Goal: Find specific page/section: Find specific page/section

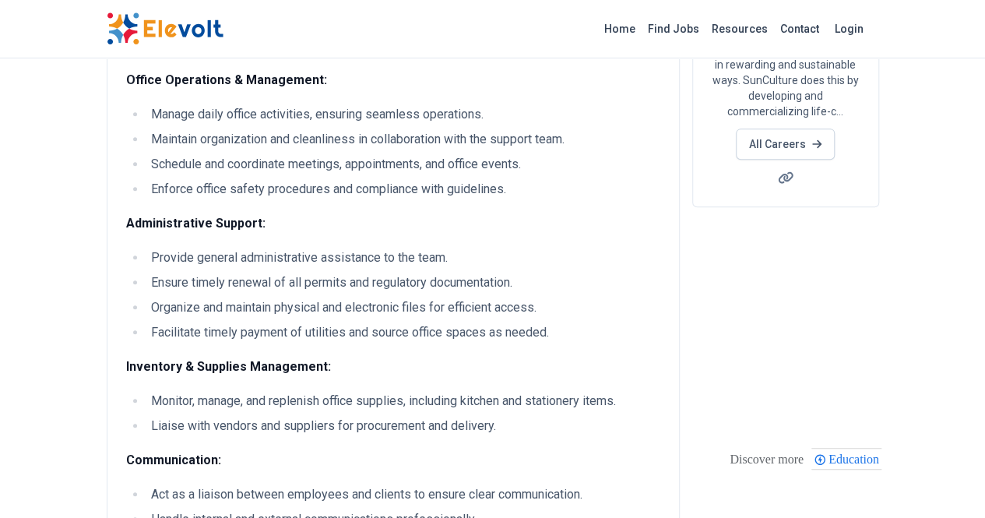
scroll to position [311, 0]
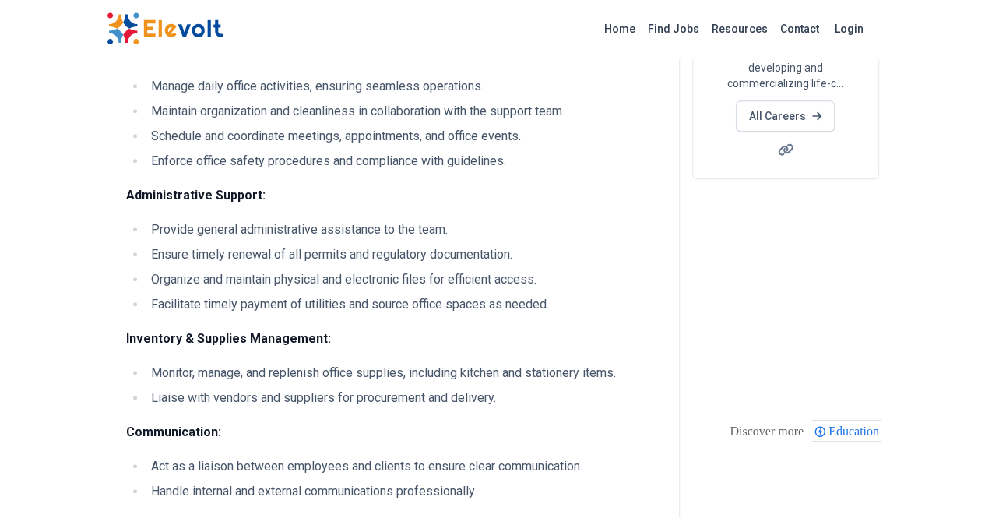
click at [107, 27] on img at bounding box center [165, 28] width 117 height 33
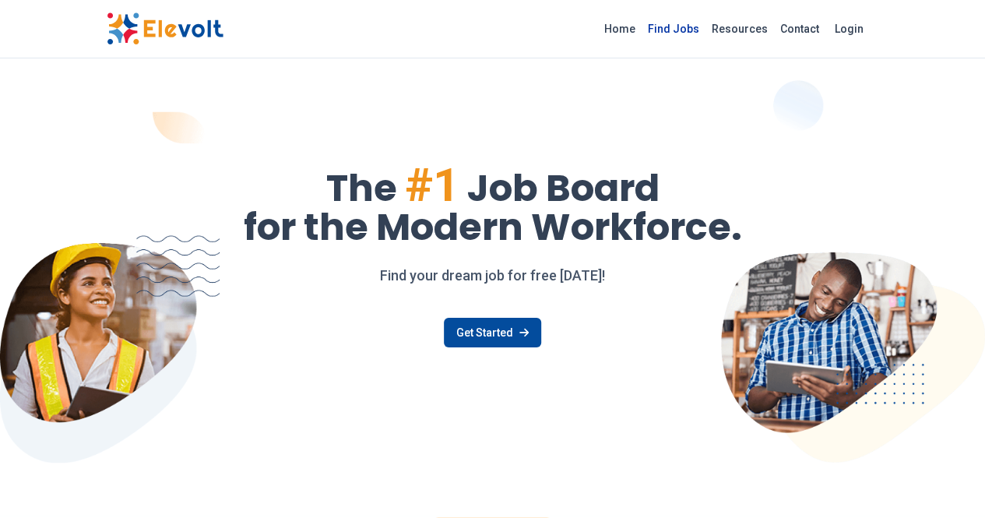
click at [705, 27] on link "Find Jobs" at bounding box center [673, 28] width 64 height 25
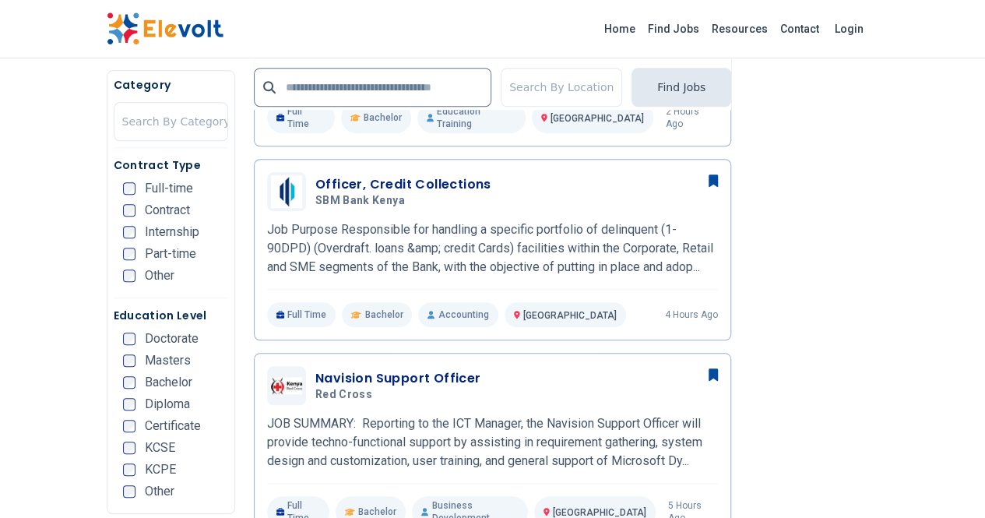
scroll to position [545, 0]
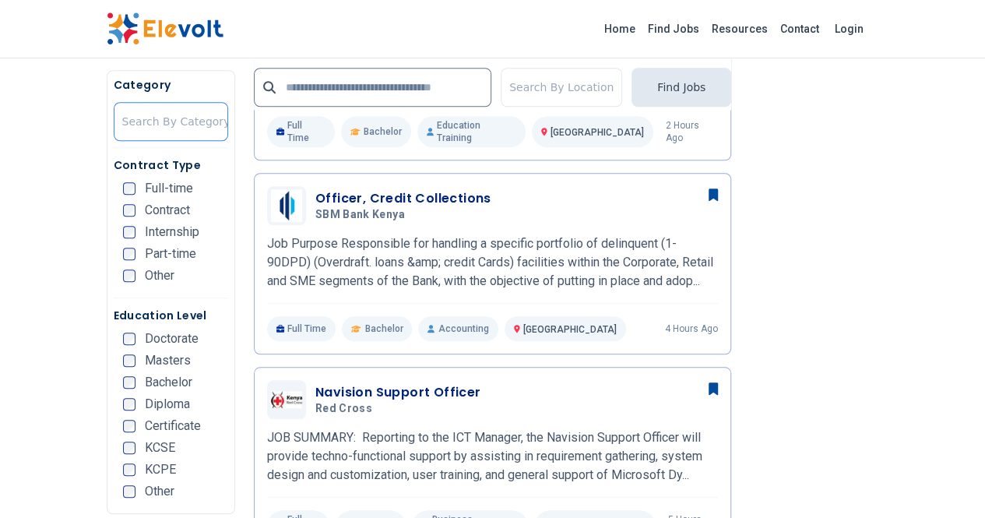
click at [122, 116] on div at bounding box center [176, 121] width 108 height 31
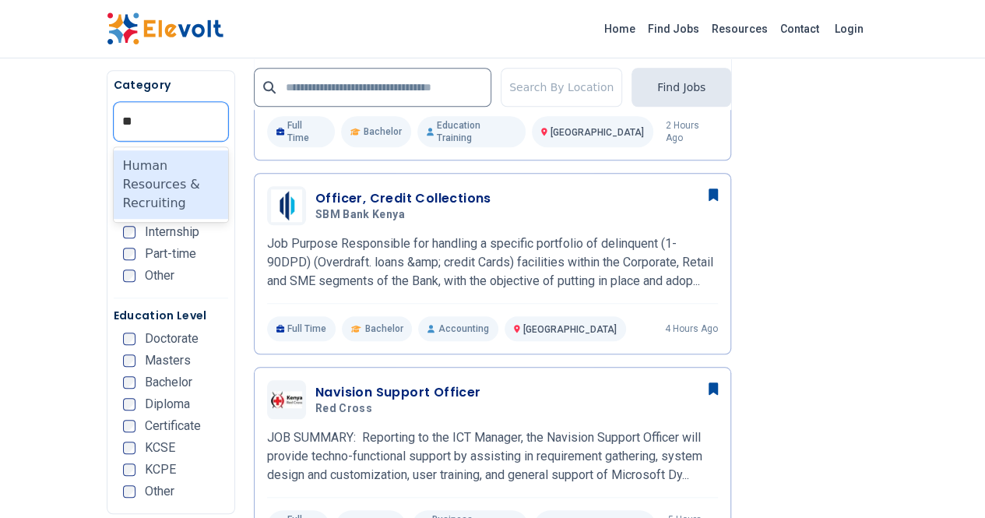
type input "***"
click at [114, 167] on div "Human Resources & Recruiting" at bounding box center [171, 184] width 114 height 69
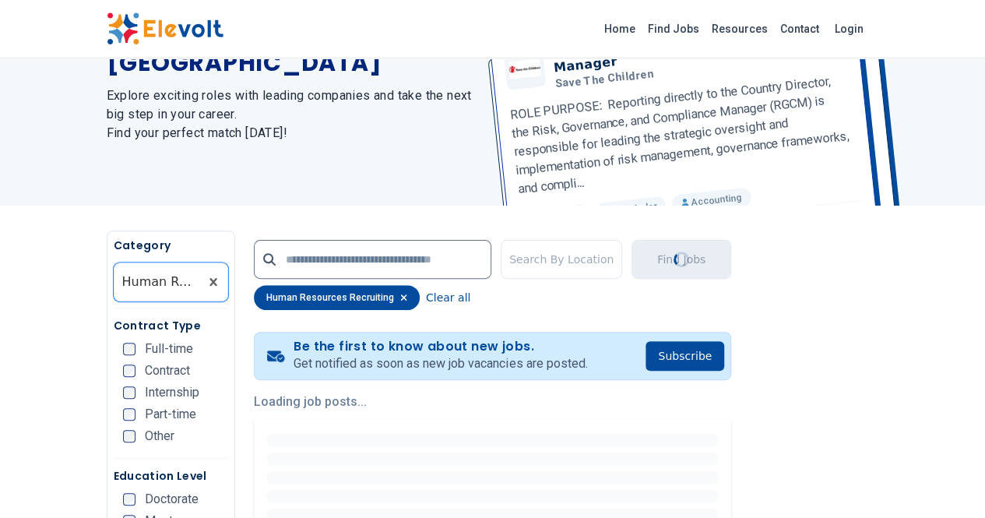
scroll to position [234, 0]
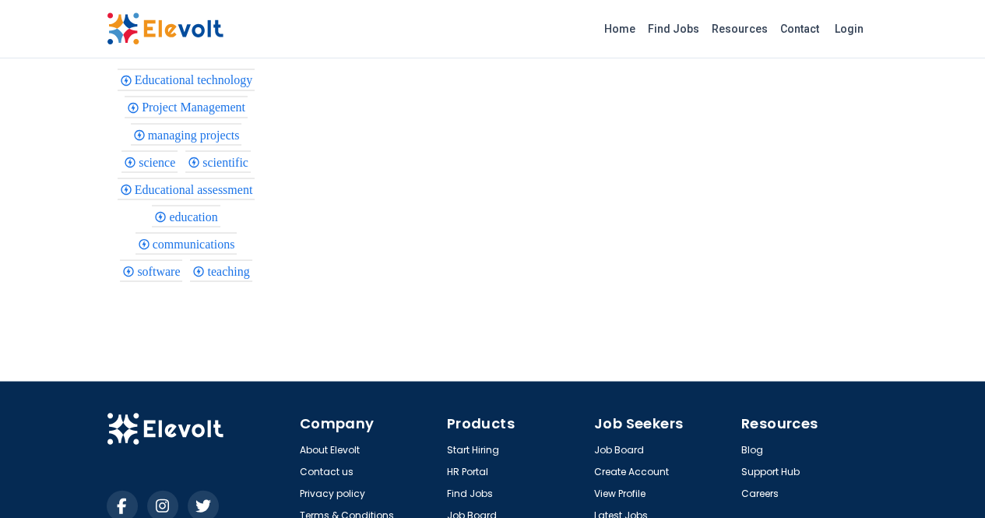
scroll to position [1479, 0]
